Goal: Check status: Check status

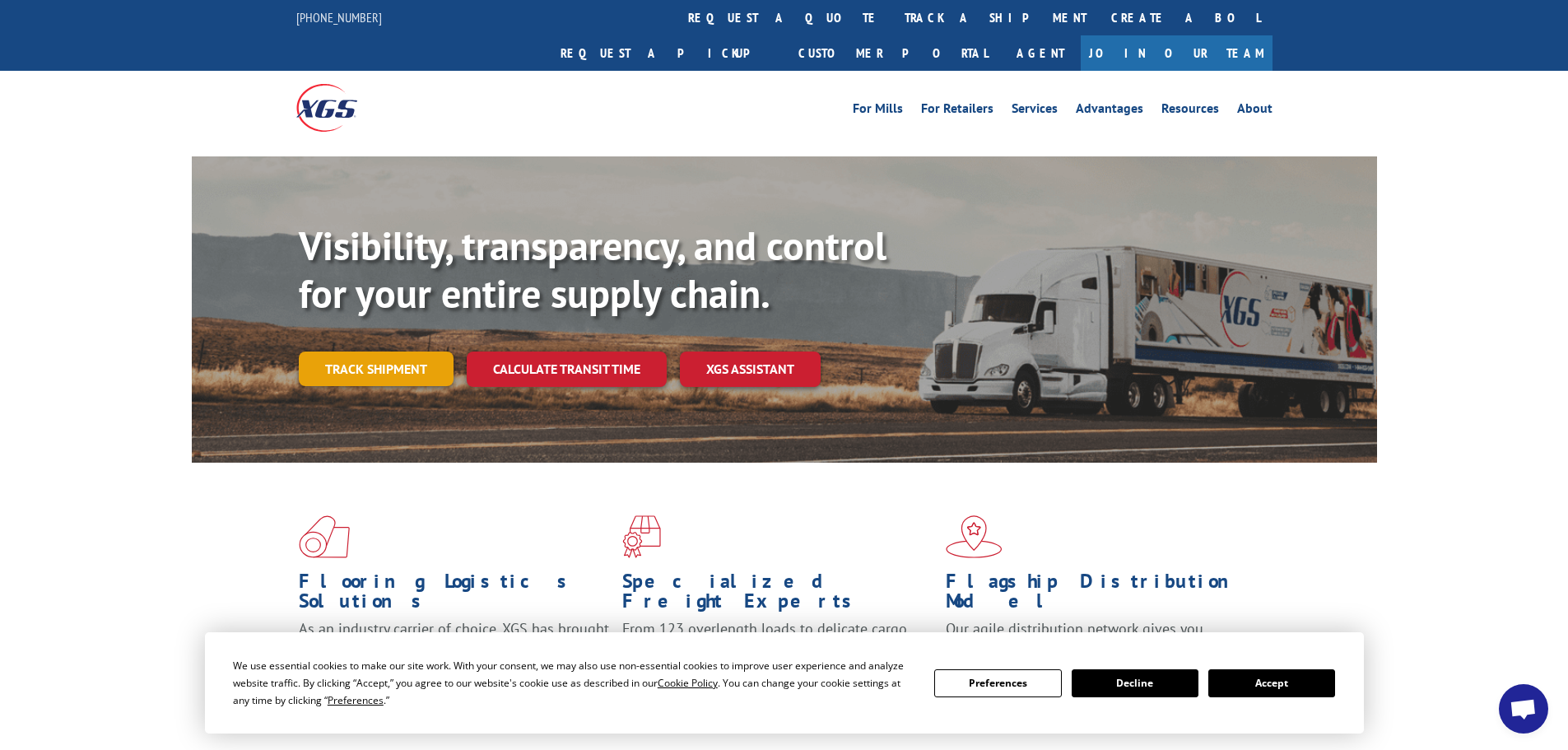
click at [418, 351] on link "Track shipment" at bounding box center [376, 369] width 154 height 35
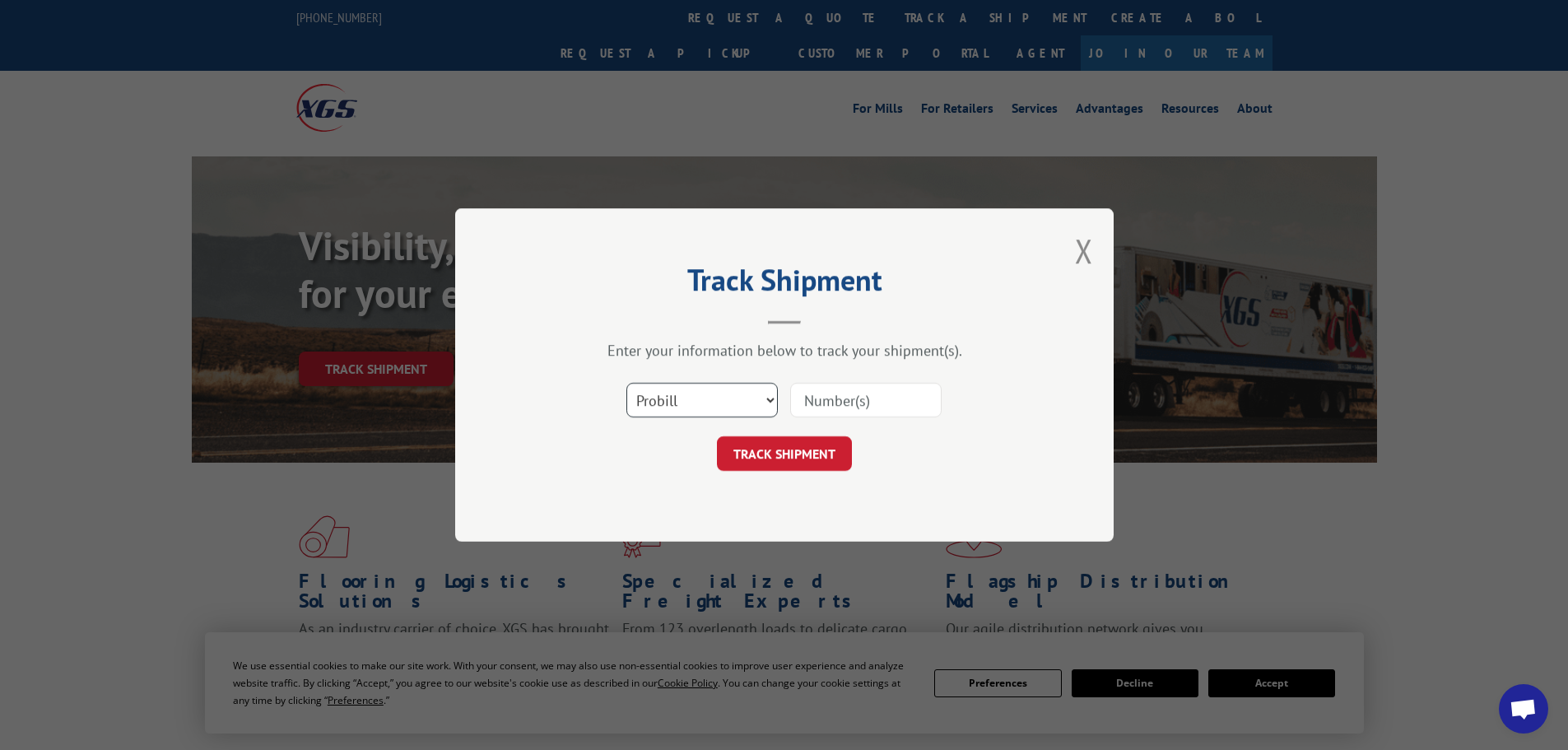
click at [710, 404] on select "Select category... Probill BOL PO" at bounding box center [701, 400] width 151 height 35
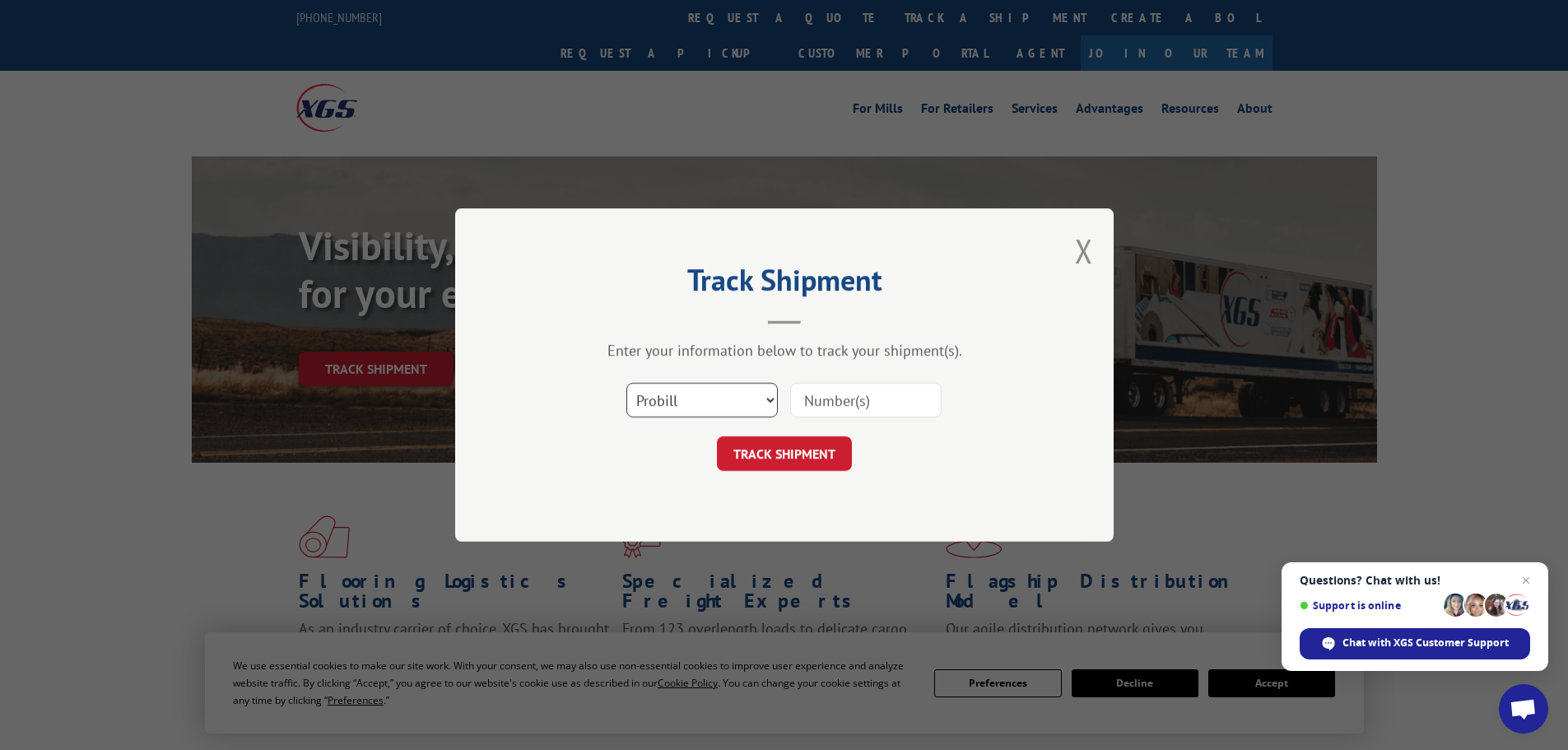
select select "po"
click at [626, 383] on select "Select category... Probill BOL PO" at bounding box center [701, 400] width 151 height 35
click at [838, 402] on input at bounding box center [866, 400] width 151 height 35
paste input "76564757"
type input "76564757"
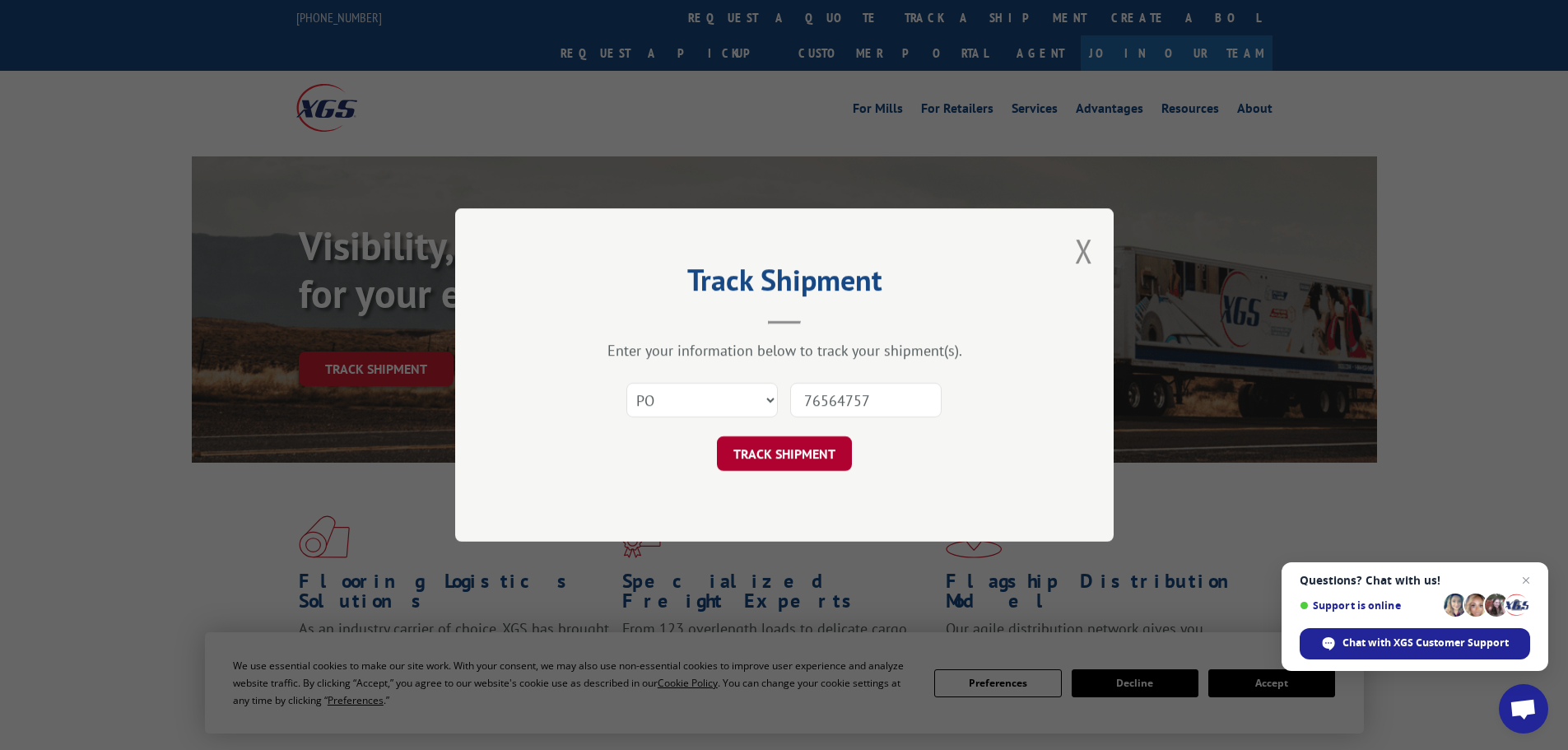
click at [803, 446] on button "TRACK SHIPMENT" at bounding box center [784, 453] width 135 height 35
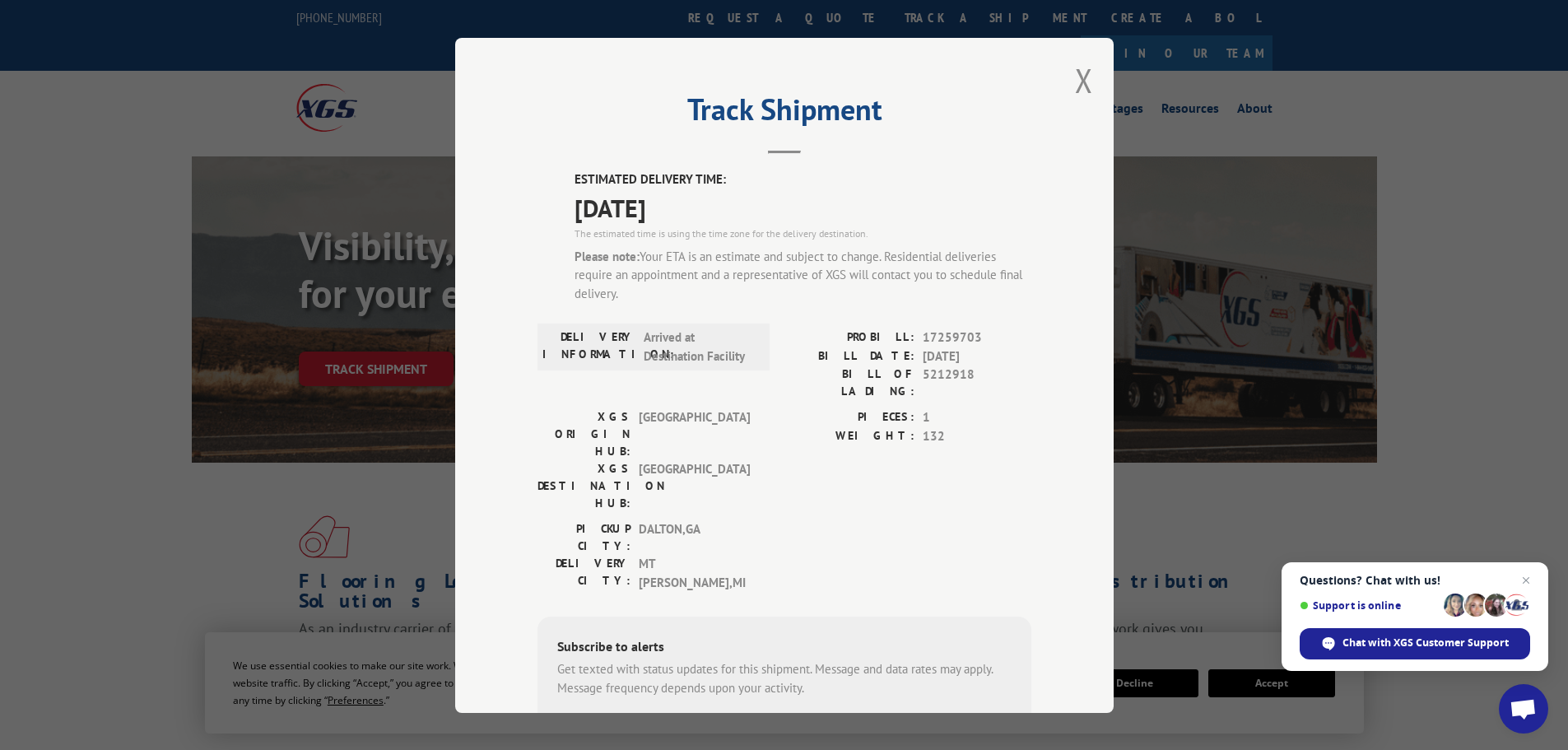
drag, startPoint x: 706, startPoint y: 208, endPoint x: 563, endPoint y: 210, distance: 143.0
click at [563, 210] on div "ESTIMATED DELIVERY TIME: [DATE] The estimated time is using the time zone for t…" at bounding box center [784, 505] width 494 height 670
copy span "[DATE]"
drag, startPoint x: 1081, startPoint y: 86, endPoint x: 902, endPoint y: 7, distance: 195.7
click at [1079, 84] on button "Close modal" at bounding box center [1084, 80] width 18 height 44
